Goal: Task Accomplishment & Management: Use online tool/utility

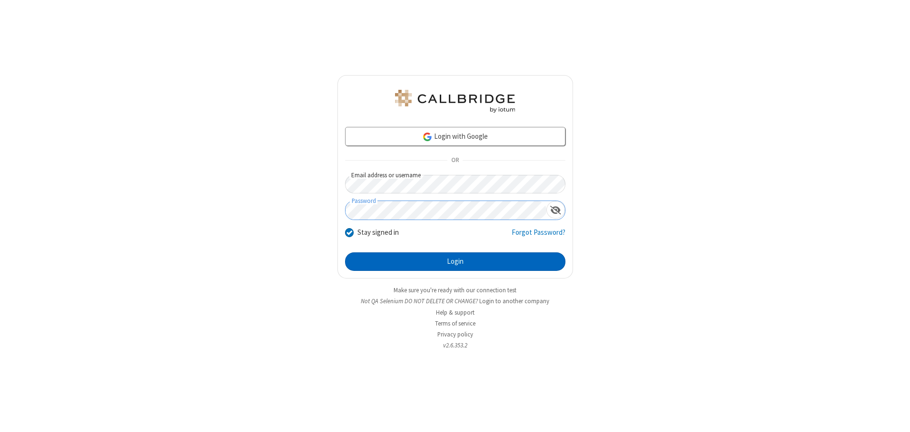
click at [455, 262] on button "Login" at bounding box center [455, 262] width 220 height 19
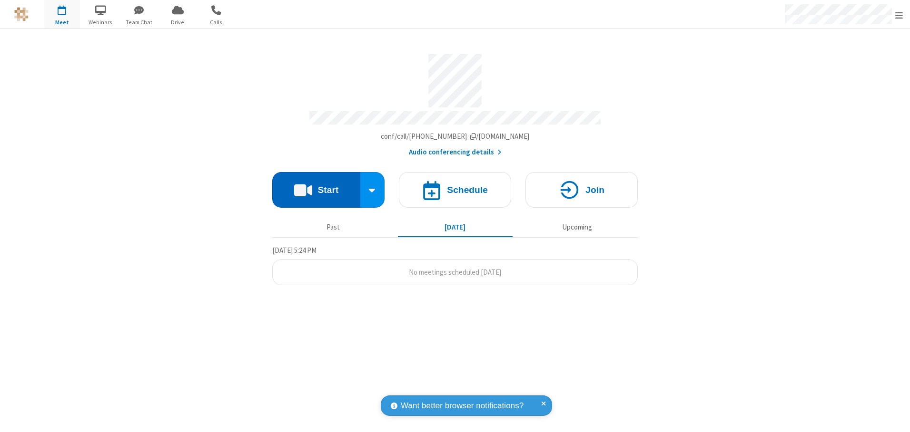
click at [316, 186] on button "Start" at bounding box center [316, 190] width 88 height 36
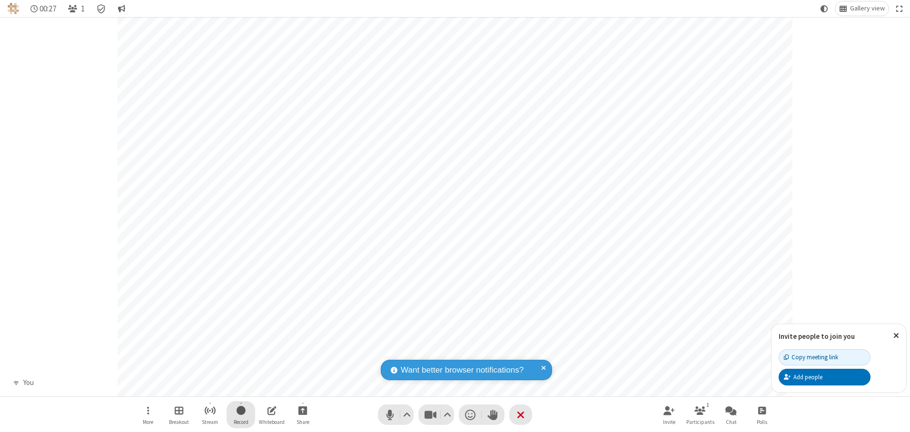
click at [241, 415] on span "Start recording" at bounding box center [240, 411] width 9 height 12
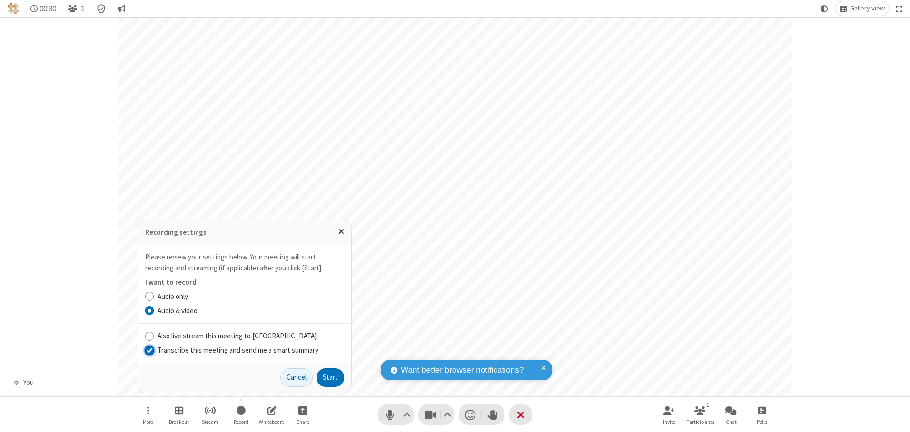
click at [149, 350] on input "Transcribe this meeting and send me a smart summary" at bounding box center [149, 350] width 9 height 10
click at [250, 311] on label "Audio & video" at bounding box center [250, 311] width 186 height 11
click at [154, 311] on input "Audio & video" at bounding box center [149, 311] width 9 height 10
click at [330, 378] on button "Start" at bounding box center [330, 378] width 28 height 19
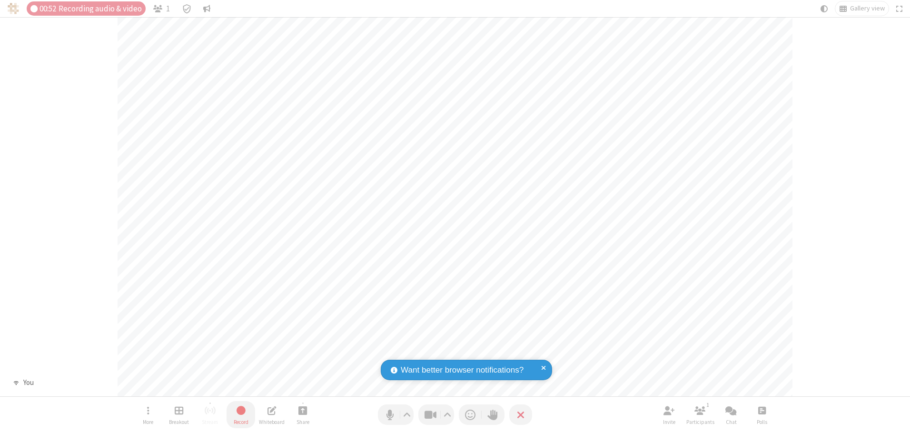
click at [241, 415] on span "Stop recording" at bounding box center [240, 411] width 11 height 12
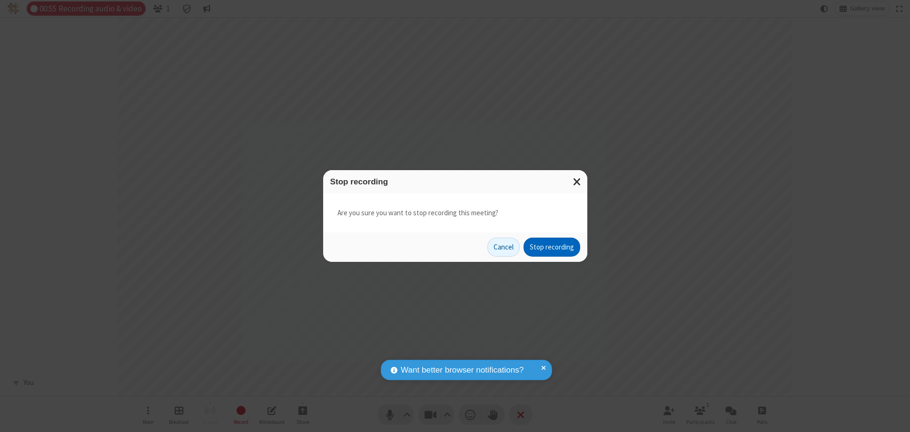
click at [551, 247] on button "Stop recording" at bounding box center [551, 247] width 57 height 19
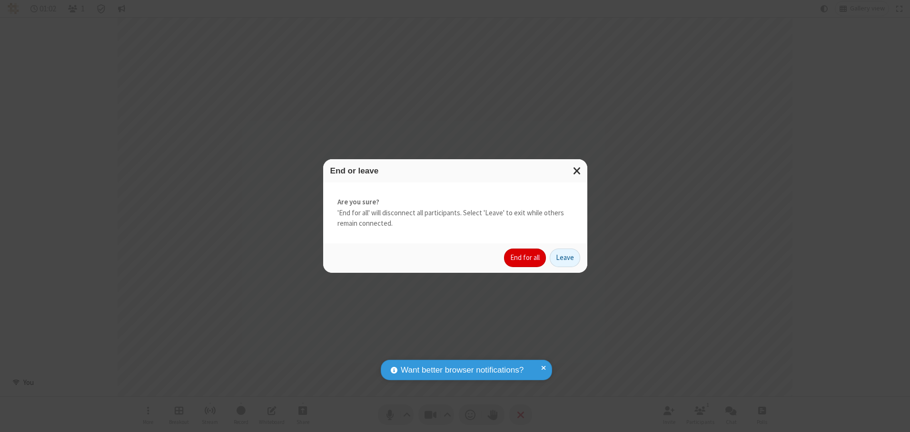
click at [525, 258] on button "End for all" at bounding box center [525, 258] width 42 height 19
